Goal: Task Accomplishment & Management: Manage account settings

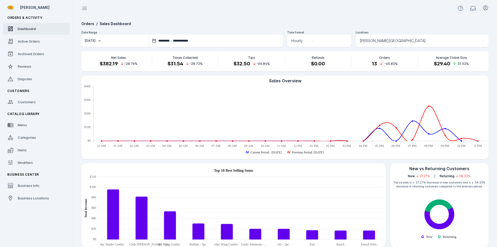
click at [396, 32] on div "Locations" at bounding box center [422, 33] width 133 height 4
click at [392, 39] on span "[PERSON_NAME][GEOGRAPHIC_DATA]" at bounding box center [393, 41] width 66 height 6
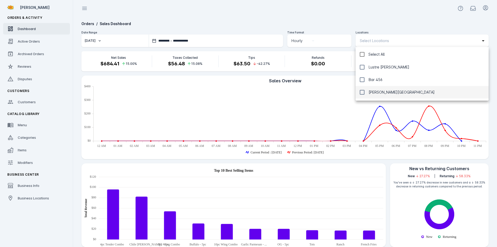
click at [345, 17] on div at bounding box center [248, 123] width 497 height 247
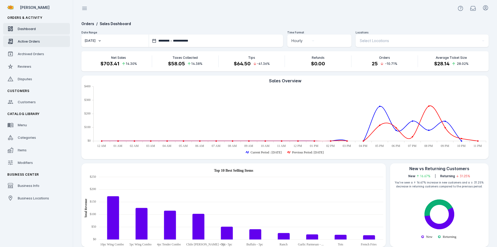
click at [31, 42] on span "Active Orders" at bounding box center [29, 41] width 22 height 4
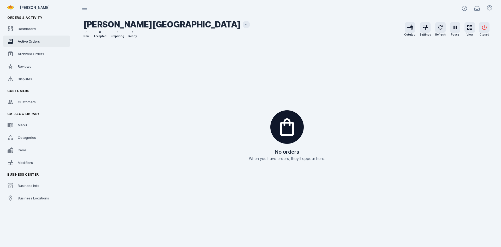
click at [244, 25] on icon at bounding box center [246, 24] width 5 height 5
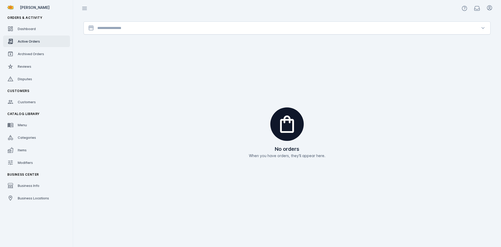
click at [179, 24] on div at bounding box center [287, 28] width 380 height 13
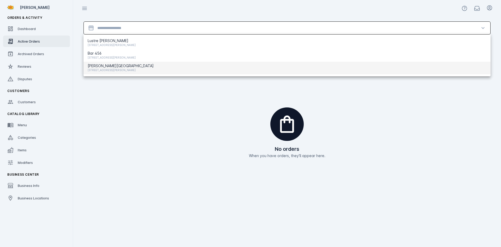
click at [99, 69] on span "[STREET_ADDRESS][PERSON_NAME]" at bounding box center [121, 70] width 66 height 6
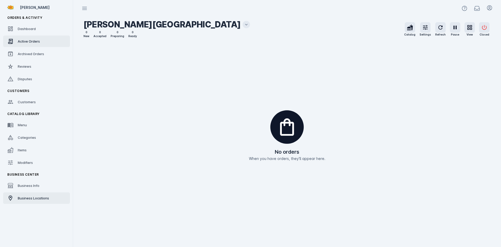
click at [14, 198] on link "Business Locations" at bounding box center [36, 197] width 67 height 11
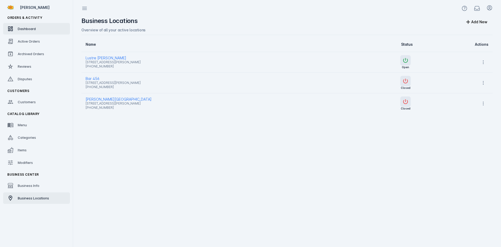
click at [24, 24] on link "Dashboard" at bounding box center [36, 28] width 67 height 11
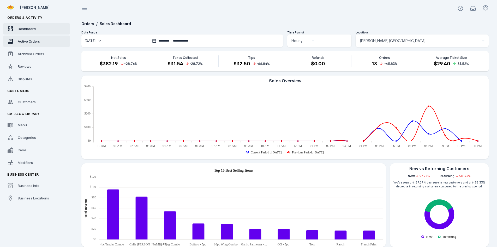
click at [25, 40] on span "Active Orders" at bounding box center [29, 41] width 22 height 4
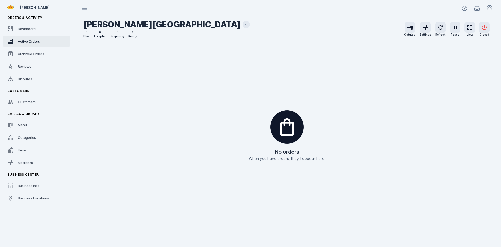
click at [244, 24] on icon at bounding box center [246, 24] width 5 height 5
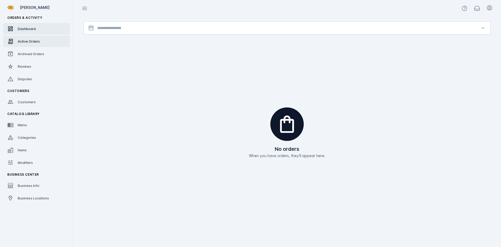
click at [27, 29] on span "Dashboard" at bounding box center [27, 29] width 18 height 4
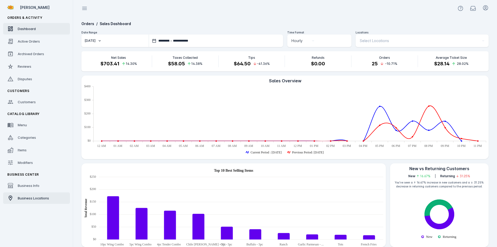
click at [28, 199] on span "Business Locations" at bounding box center [33, 198] width 31 height 4
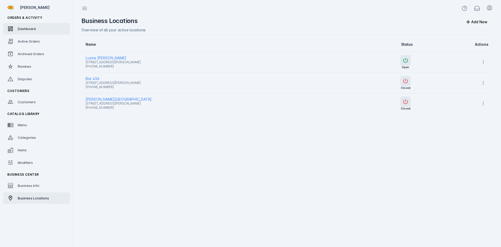
click at [33, 29] on span "Dashboard" at bounding box center [27, 29] width 18 height 4
